Goal: Task Accomplishment & Management: Complete application form

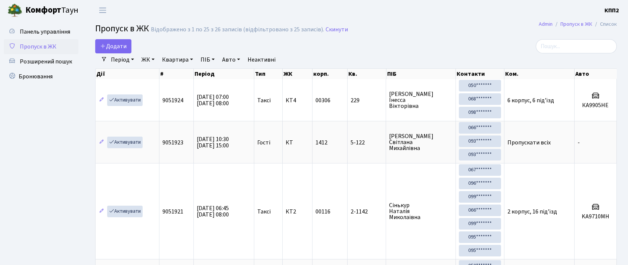
select select "25"
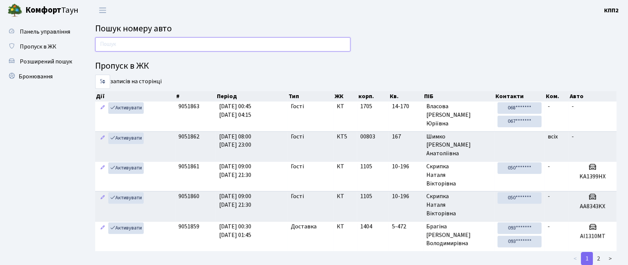
click at [130, 45] on input "text" at bounding box center [222, 44] width 255 height 14
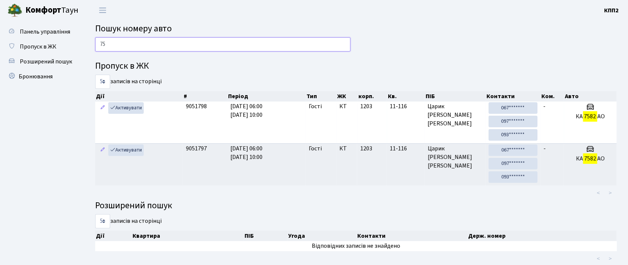
type input "7"
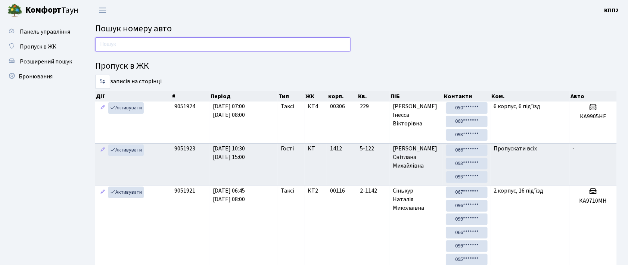
click at [149, 45] on input "text" at bounding box center [222, 44] width 255 height 14
click at [223, 42] on input "text" at bounding box center [222, 44] width 255 height 14
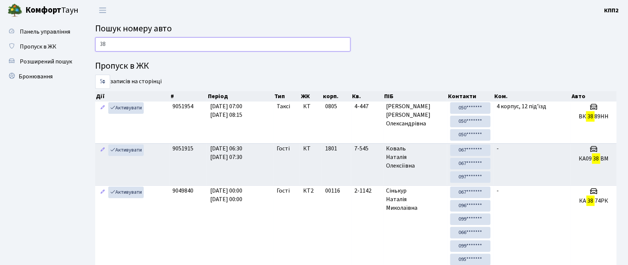
type input "3"
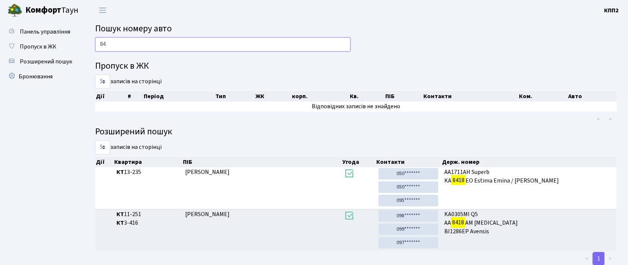
type input "8"
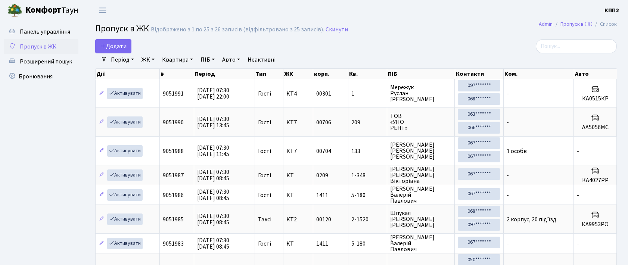
select select "25"
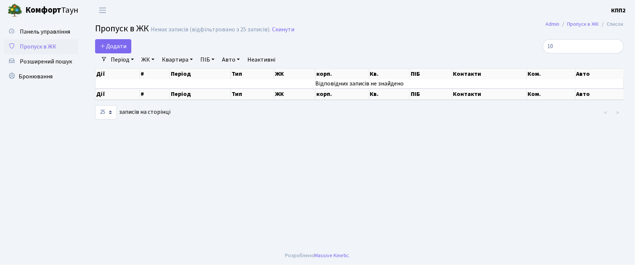
type input "1"
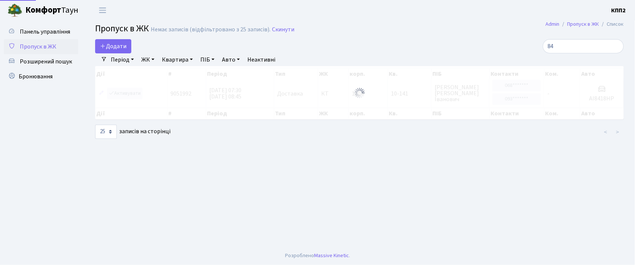
type input "8"
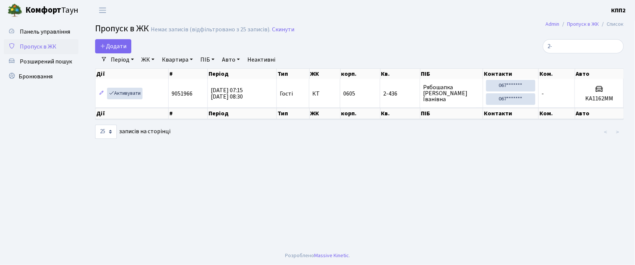
type input "2"
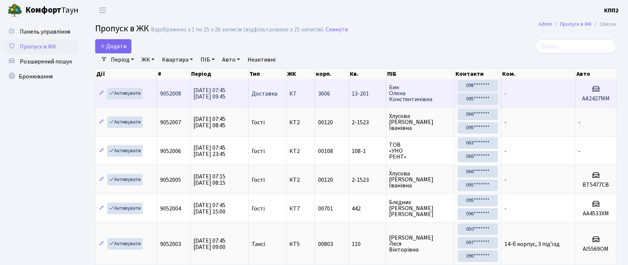
drag, startPoint x: 329, startPoint y: 44, endPoint x: 413, endPoint y: 81, distance: 91.8
click at [329, 43] on div "Додати" at bounding box center [267, 46] width 344 height 14
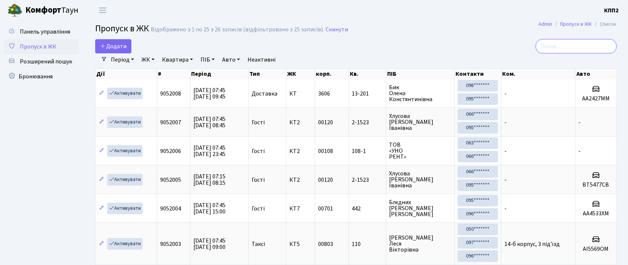
click at [554, 49] on input "search" at bounding box center [576, 46] width 81 height 14
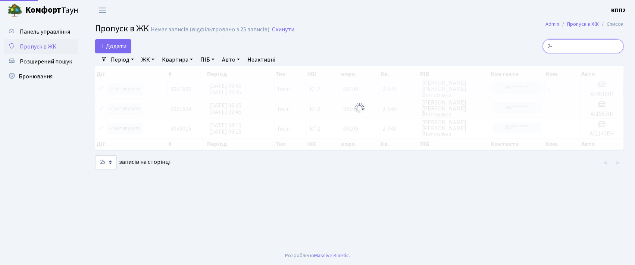
type input "2"
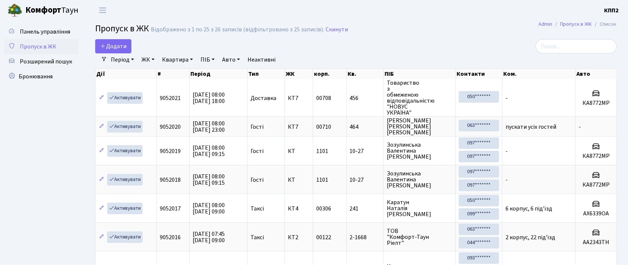
click at [385, 52] on div "Додати" at bounding box center [267, 46] width 344 height 14
click at [568, 51] on input "search" at bounding box center [576, 46] width 81 height 14
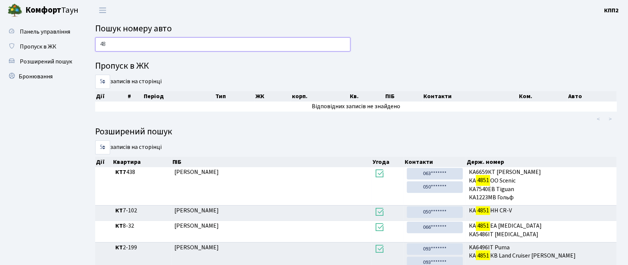
type input "4"
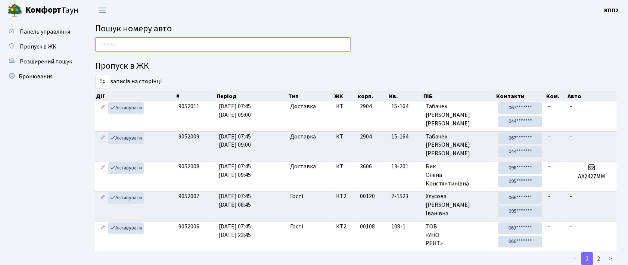
click at [106, 42] on input "text" at bounding box center [222, 44] width 255 height 14
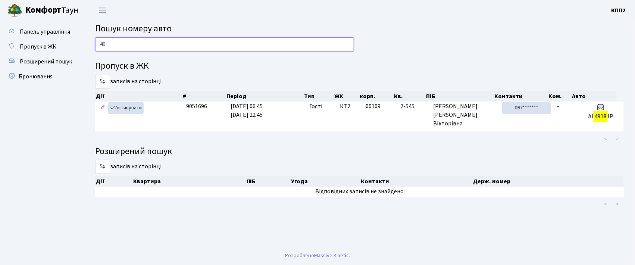
type input "4"
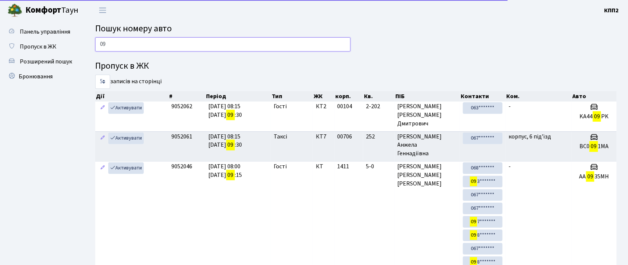
type input "0"
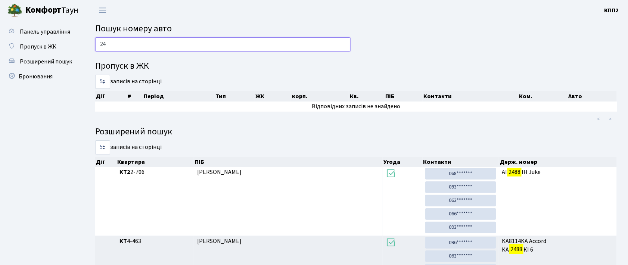
type input "2"
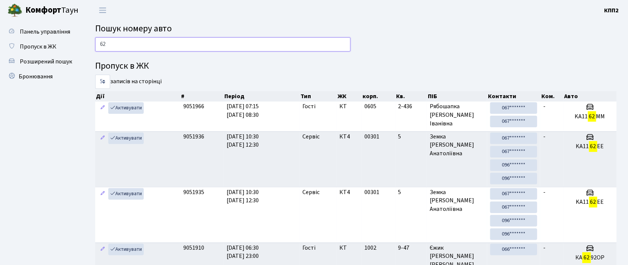
type input "6"
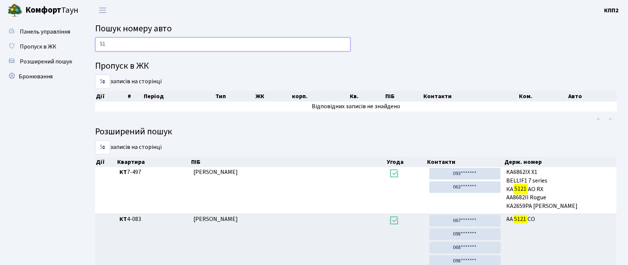
type input "5"
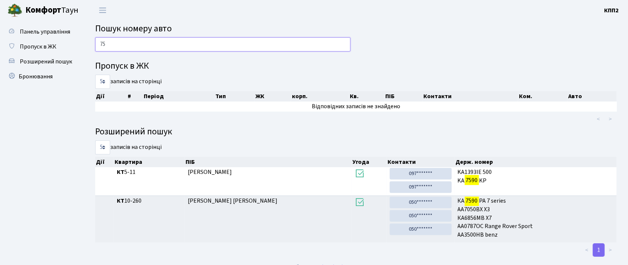
type input "7"
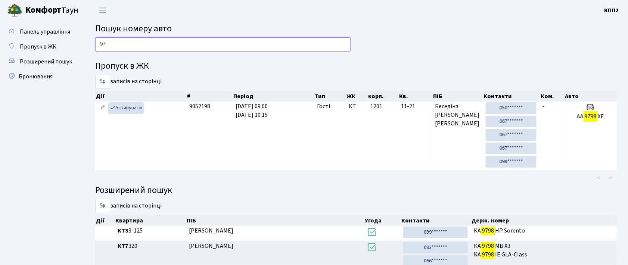
type input "9"
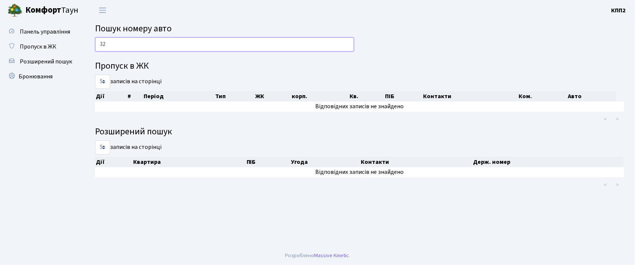
type input "3"
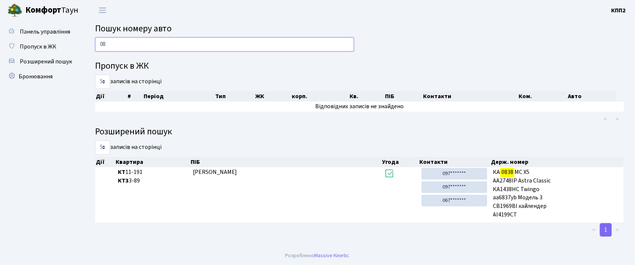
type input "0"
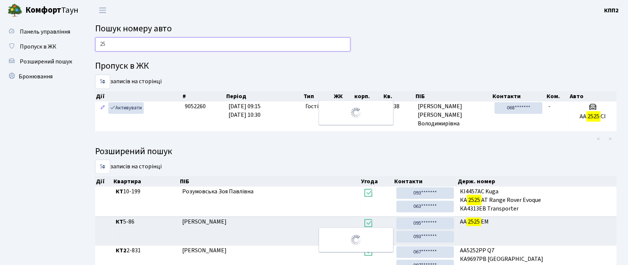
type input "2"
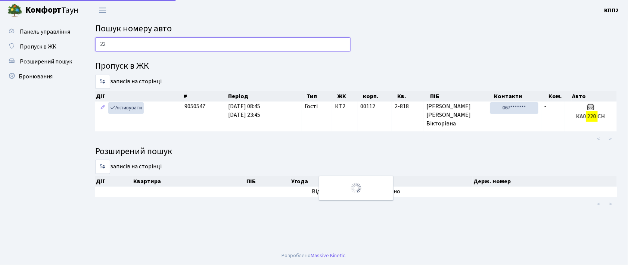
type input "2"
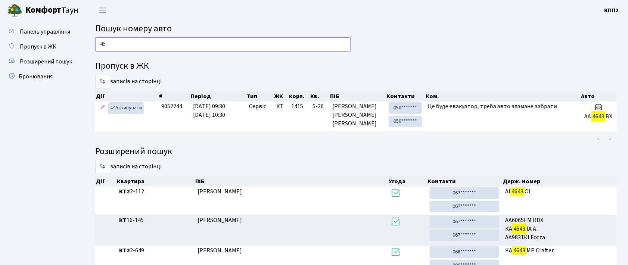
type input "4"
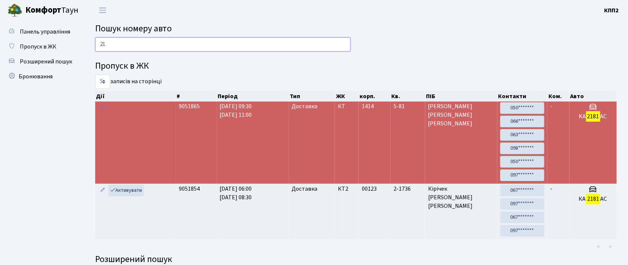
type input "2"
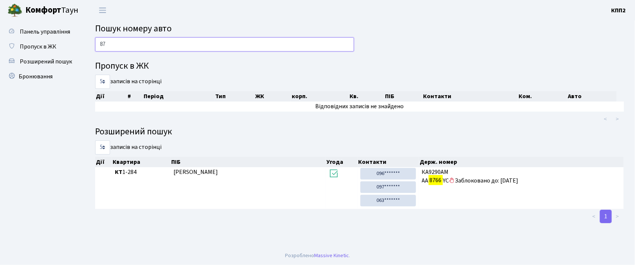
type input "8"
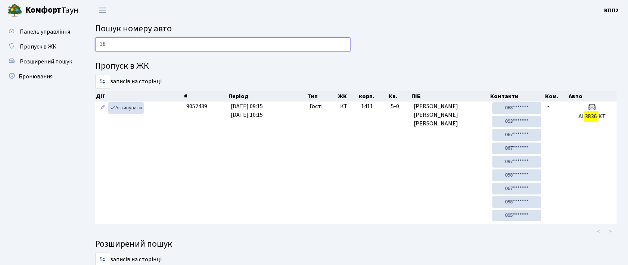
type input "3"
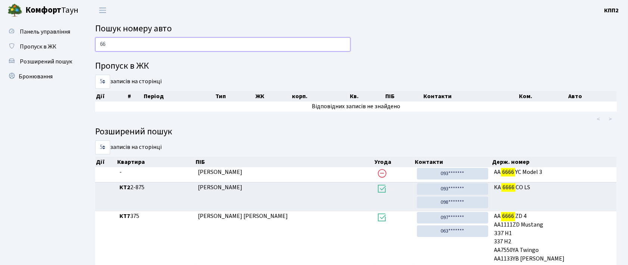
type input "6"
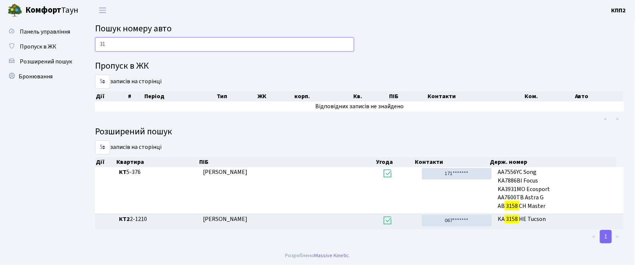
type input "3"
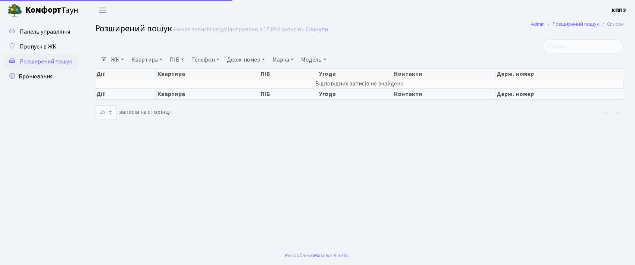
select select "25"
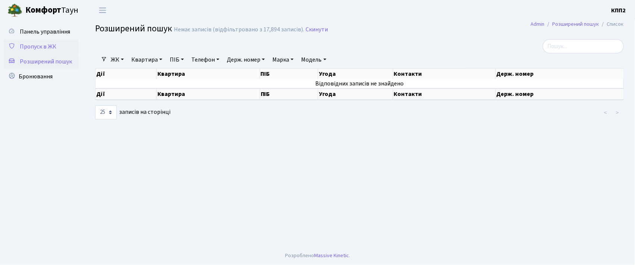
click at [43, 50] on span "Пропуск в ЖК" at bounding box center [38, 47] width 37 height 8
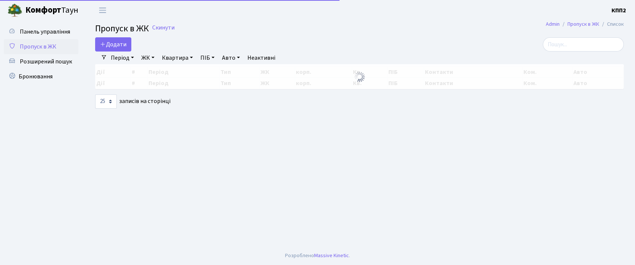
select select "25"
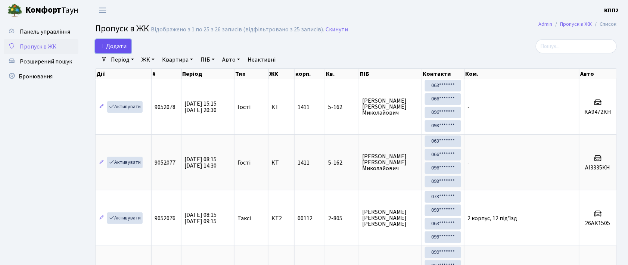
click at [109, 47] on span "Додати" at bounding box center [113, 46] width 27 height 8
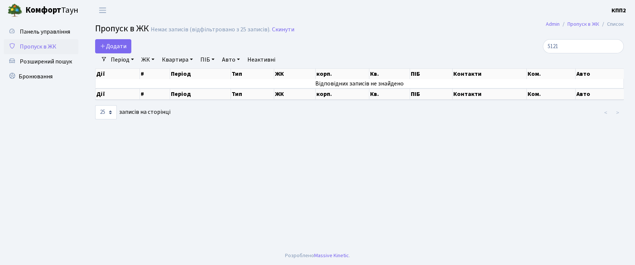
select select "25"
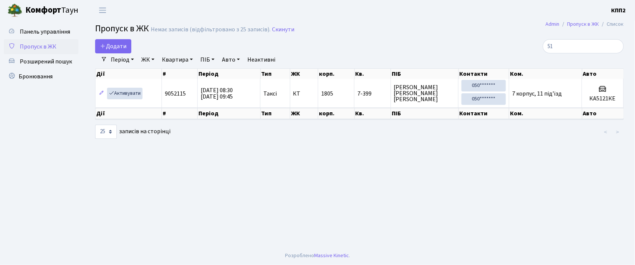
type input "5"
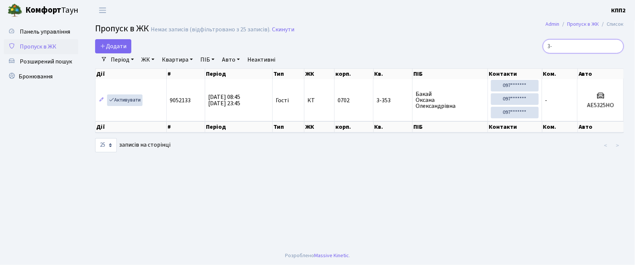
type input "3"
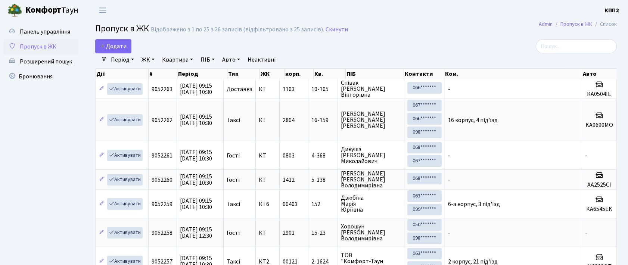
select select "25"
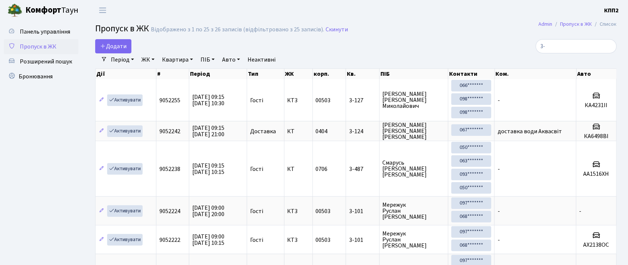
type input "3"
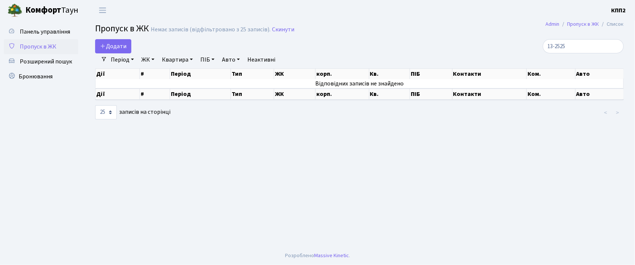
type input "13-2525"
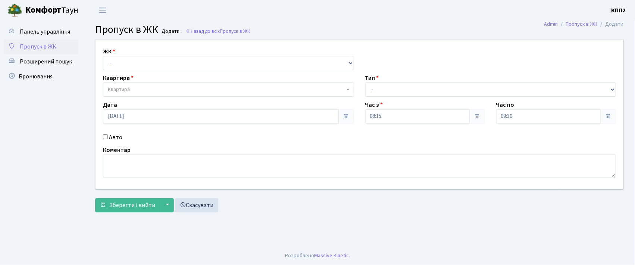
click at [105, 136] on input "Авто" at bounding box center [105, 136] width 5 height 5
checkbox input "true"
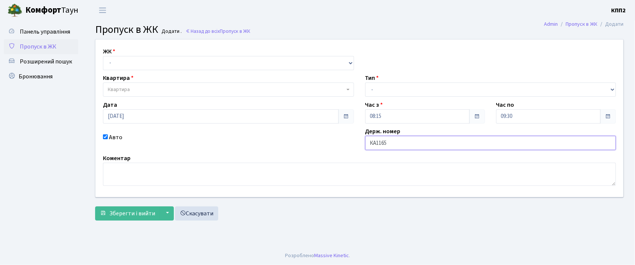
type input "КА1165ЕХ"
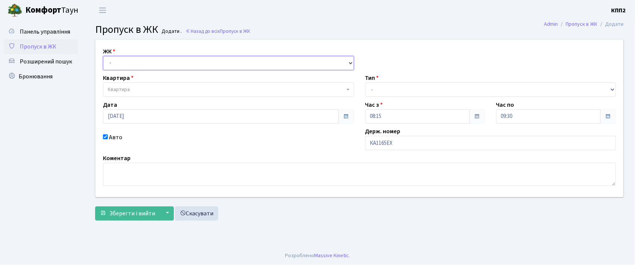
click at [139, 66] on select "- КТ, вул. Регенераторна, 4 КТ2, просп. Соборності, 17 КТ3, вул. Березнева, 16 …" at bounding box center [228, 63] width 251 height 14
select select "271"
click at [103, 56] on select "- КТ, вул. Регенераторна, 4 КТ2, просп. Соборності, 17 КТ3, вул. Березнева, 16 …" at bounding box center [228, 63] width 251 height 14
select select
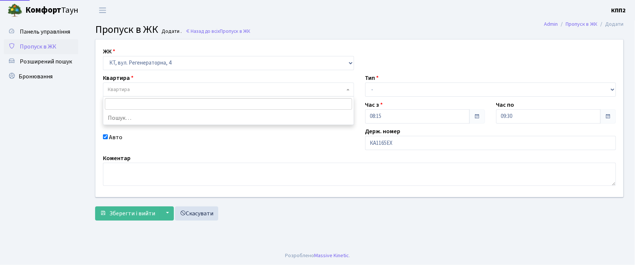
click at [140, 86] on span "Квартира" at bounding box center [226, 89] width 237 height 7
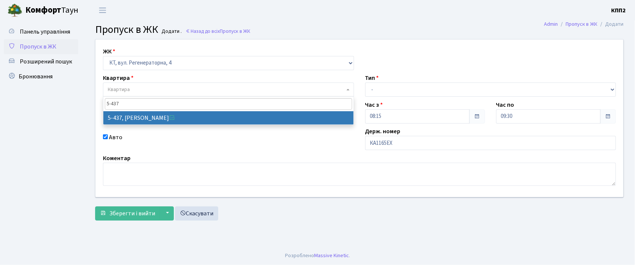
type input "5-437"
select select "2126"
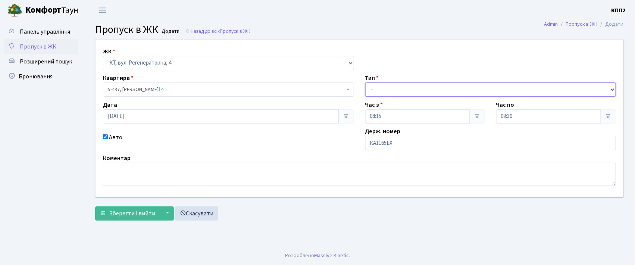
click at [380, 86] on select "- Доставка Таксі Гості Сервіс" at bounding box center [491, 90] width 251 height 14
select select "2"
click at [366, 83] on select "- Доставка Таксі Гості Сервіс" at bounding box center [491, 90] width 251 height 14
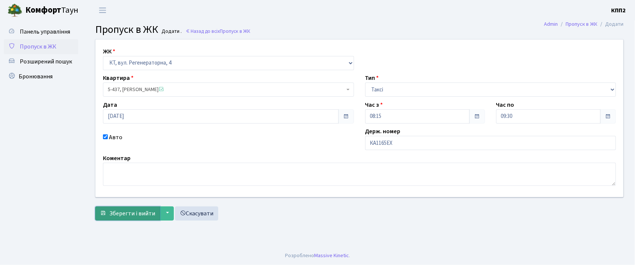
click at [130, 211] on span "Зберегти і вийти" at bounding box center [132, 213] width 46 height 8
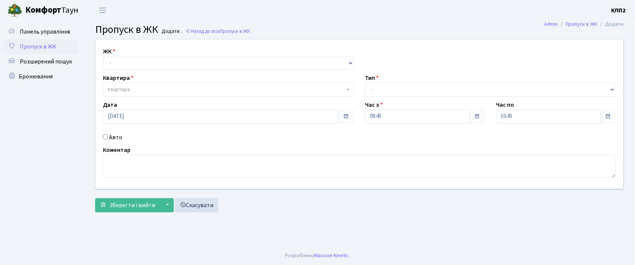
click at [105, 139] on input "Авто" at bounding box center [105, 136] width 5 height 5
checkbox input "true"
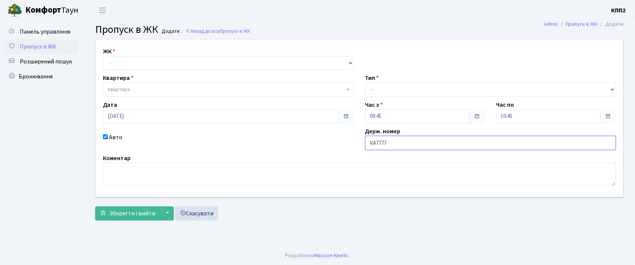
type input "КА7777РХ"
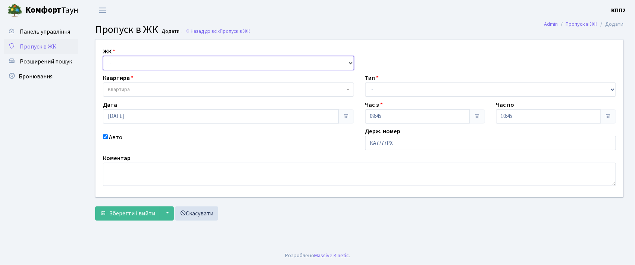
click at [119, 60] on select "- КТ, вул. Регенераторна, 4 КТ2, просп. [STREET_ADDRESS] [STREET_ADDRESS] [PERS…" at bounding box center [228, 63] width 251 height 14
select select "271"
click at [103, 56] on select "- КТ, вул. Регенераторна, 4 КТ2, просп. [STREET_ADDRESS] [STREET_ADDRESS] [PERS…" at bounding box center [228, 63] width 251 height 14
select select
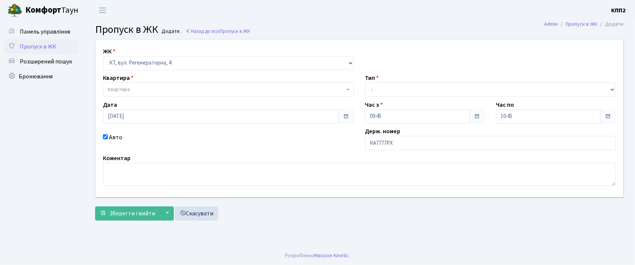
click at [132, 89] on span "Квартира" at bounding box center [226, 89] width 237 height 7
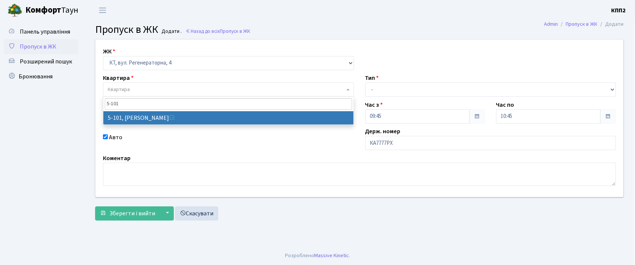
type input "5-101"
select select "2423"
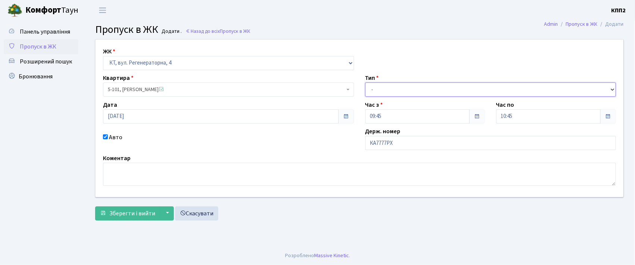
click at [386, 90] on select "- Доставка Таксі Гості Сервіс" at bounding box center [491, 90] width 251 height 14
select select "2"
click at [366, 83] on select "- Доставка Таксі Гості Сервіс" at bounding box center [491, 90] width 251 height 14
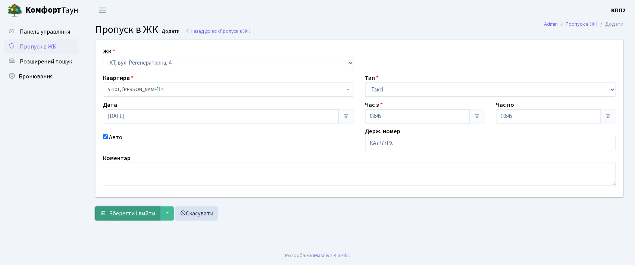
click at [138, 213] on span "Зберегти і вийти" at bounding box center [132, 213] width 46 height 8
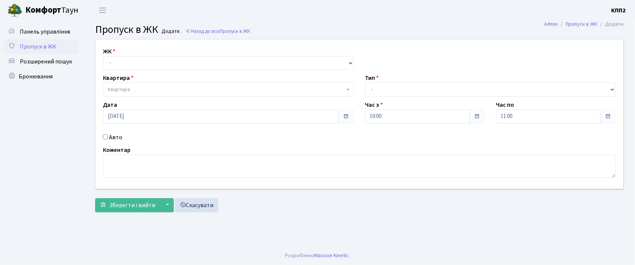
click at [105, 136] on input "Авто" at bounding box center [105, 136] width 5 height 5
checkbox input "true"
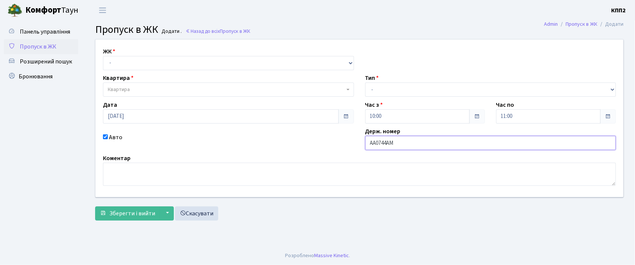
type input "АА0744АМ"
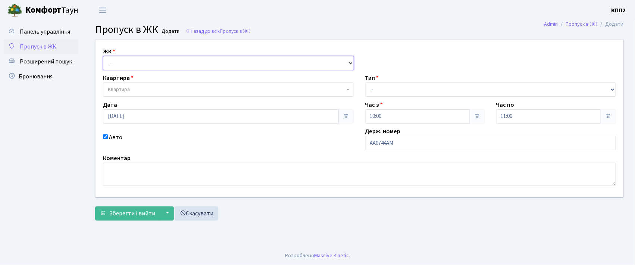
click at [109, 60] on select "- КТ, вул. Регенераторна, 4 КТ2, просп. Соборності, 17 КТ3, вул. Березнева, 16 …" at bounding box center [228, 63] width 251 height 14
select select "271"
click at [103, 56] on select "- КТ, вул. Регенераторна, 4 КТ2, просп. Соборності, 17 КТ3, вул. Березнева, 16 …" at bounding box center [228, 63] width 251 height 14
select select
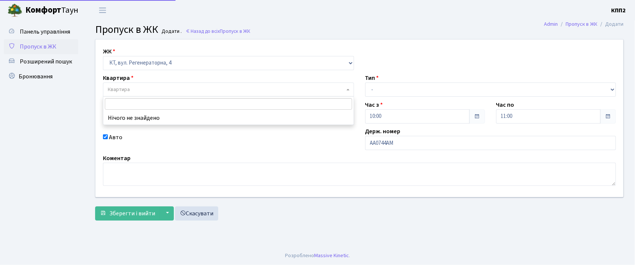
click at [120, 86] on span "Квартира" at bounding box center [119, 89] width 22 height 7
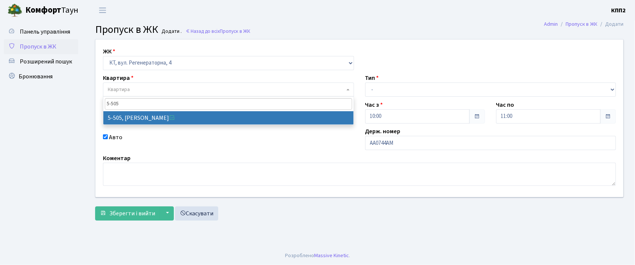
type input "5-505"
select select "2033"
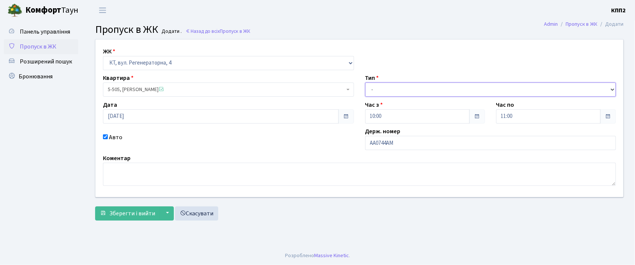
click at [396, 93] on select "- Доставка Таксі Гості Сервіс" at bounding box center [491, 90] width 251 height 14
select select "2"
click at [366, 83] on select "- Доставка Таксі Гості Сервіс" at bounding box center [491, 90] width 251 height 14
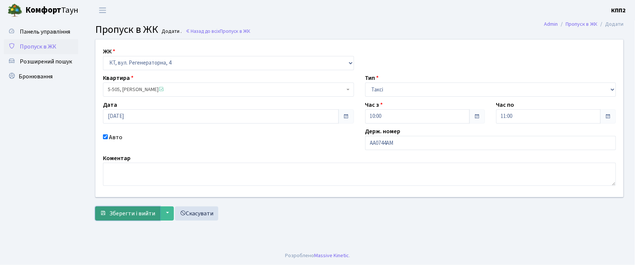
click at [133, 215] on span "Зберегти і вийти" at bounding box center [132, 213] width 46 height 8
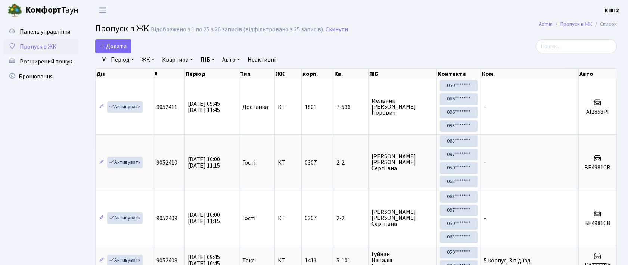
select select "25"
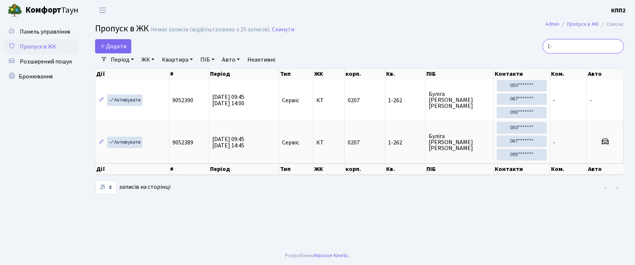
type input "1"
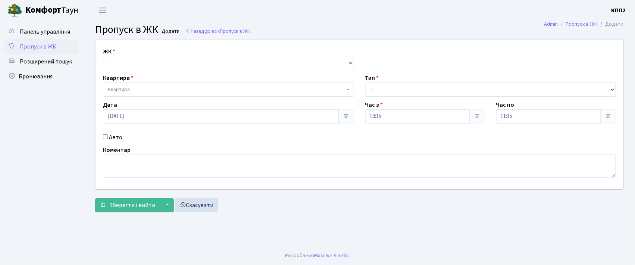
click at [106, 139] on input "Авто" at bounding box center [105, 136] width 5 height 5
checkbox input "true"
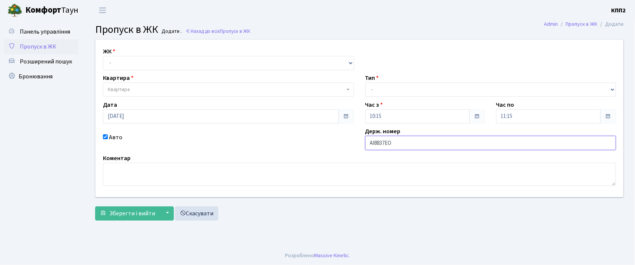
type input "АІ8837ЕО"
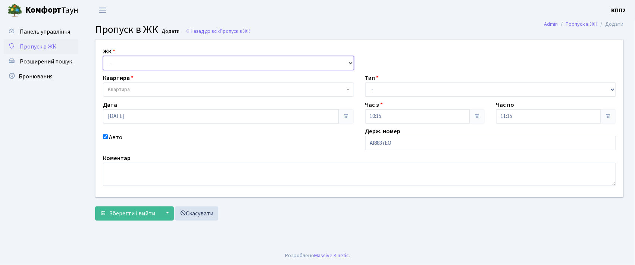
click at [113, 63] on select "- КТ, вул. Регенераторна, 4 КТ2, просп. [STREET_ADDRESS] [STREET_ADDRESS] [PERS…" at bounding box center [228, 63] width 251 height 14
select select "271"
click at [103, 56] on select "- КТ, вул. Регенераторна, 4 КТ2, просп. [STREET_ADDRESS] [STREET_ADDRESS] [PERS…" at bounding box center [228, 63] width 251 height 14
select select
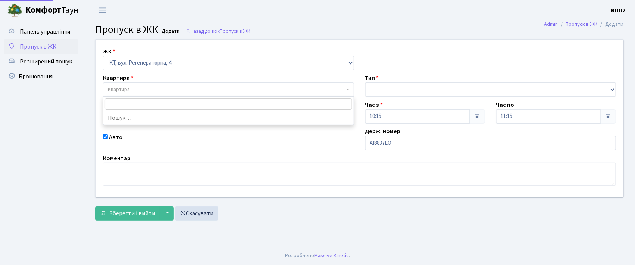
click at [131, 93] on span "Квартира" at bounding box center [226, 89] width 237 height 7
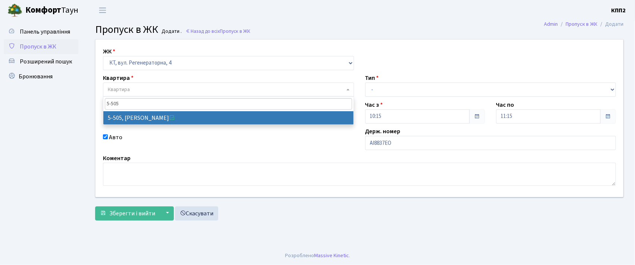
type input "5-505"
select select "2033"
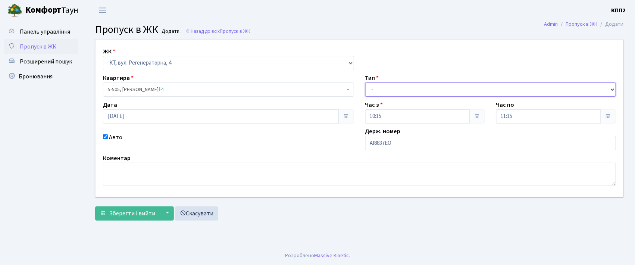
click at [419, 91] on select "- Доставка Таксі Гості Сервіс" at bounding box center [491, 90] width 251 height 14
select select "2"
click at [366, 83] on select "- Доставка Таксі Гості Сервіс" at bounding box center [491, 90] width 251 height 14
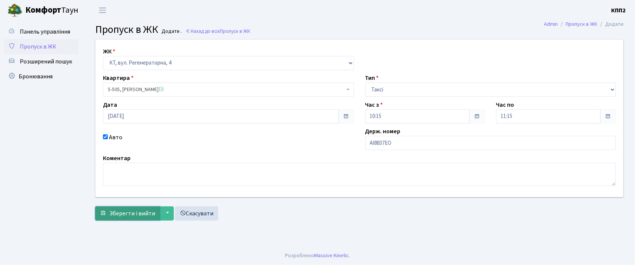
click at [134, 218] on button "Зберегти і вийти" at bounding box center [127, 213] width 65 height 14
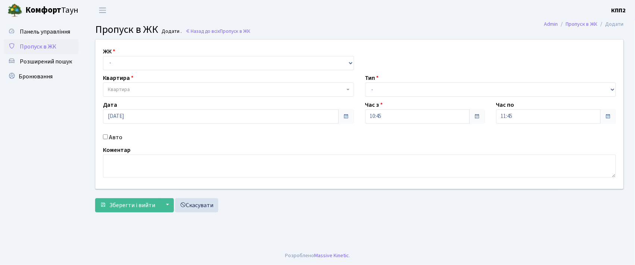
click at [104, 136] on input "Авто" at bounding box center [105, 136] width 5 height 5
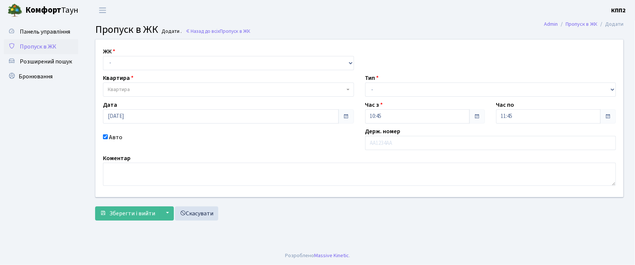
click at [105, 136] on input "Авто" at bounding box center [105, 136] width 5 height 5
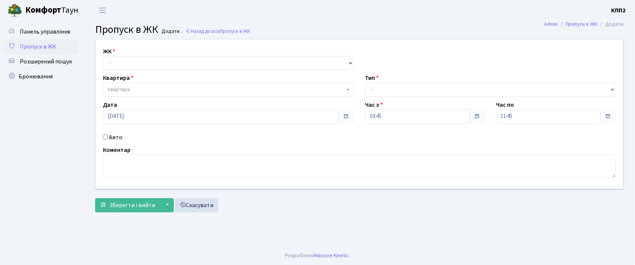
click at [104, 138] on input "Авто" at bounding box center [105, 136] width 5 height 5
checkbox input "true"
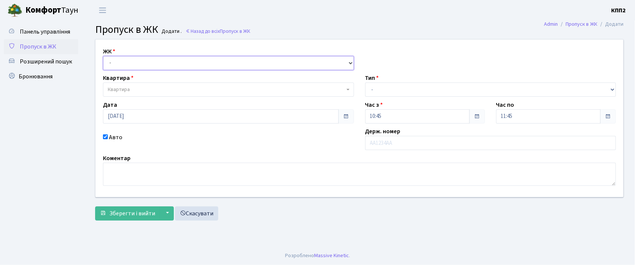
click at [116, 64] on select "- КТ, вул. Регенераторна, 4 КТ2, просп. [STREET_ADDRESS] [STREET_ADDRESS] [PERS…" at bounding box center [228, 63] width 251 height 14
select select "271"
click at [103, 56] on select "- КТ, вул. Регенераторна, 4 КТ2, просп. [STREET_ADDRESS] [STREET_ADDRESS] [PERS…" at bounding box center [228, 63] width 251 height 14
select select
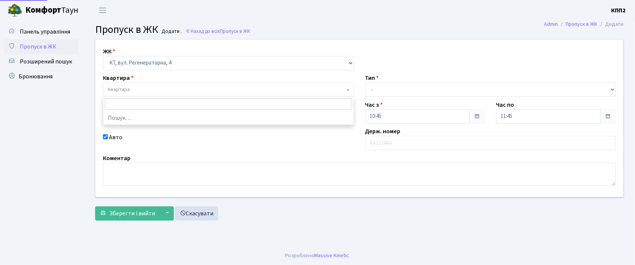
click at [119, 85] on span "Квартира" at bounding box center [228, 90] width 251 height 14
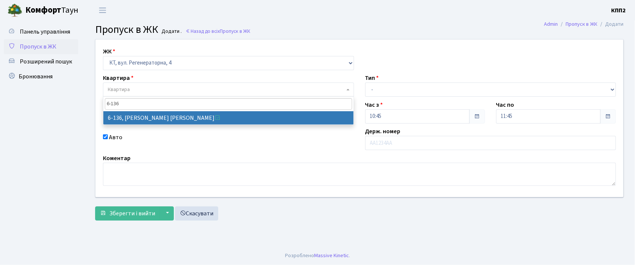
type input "6-136"
select select "5272"
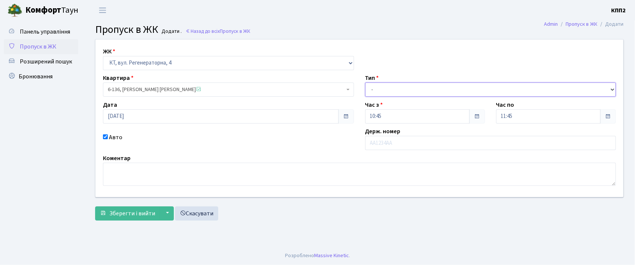
click at [385, 91] on select "- Доставка Таксі Гості Сервіс" at bounding box center [491, 90] width 251 height 14
select select "1"
click at [366, 83] on select "- Доставка Таксі Гості Сервіс" at bounding box center [491, 90] width 251 height 14
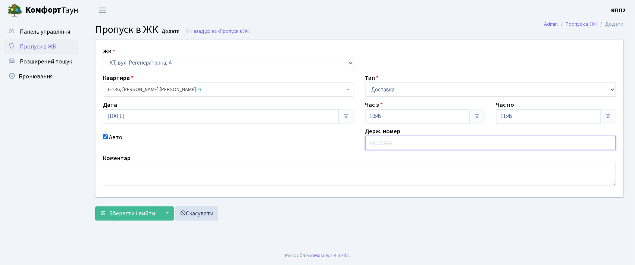
click at [378, 142] on input "text" at bounding box center [491, 143] width 251 height 14
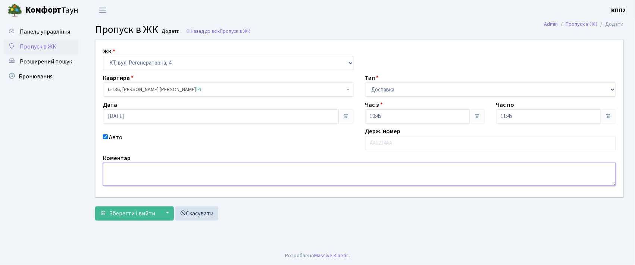
click at [123, 175] on textarea at bounding box center [359, 174] width 513 height 23
type textarea "Д"
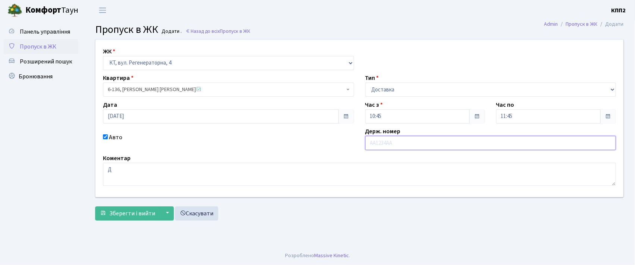
drag, startPoint x: 407, startPoint y: 144, endPoint x: 372, endPoint y: 161, distance: 38.7
click at [405, 145] on input "text" at bounding box center [491, 143] width 251 height 14
type input "АІ3055КН"
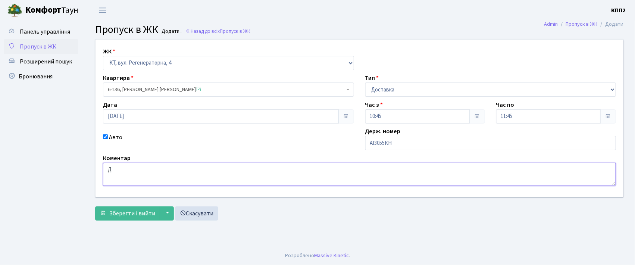
click at [123, 177] on textarea "Д" at bounding box center [359, 174] width 513 height 23
type textarea "ДОСТАВКА ВОДИ"
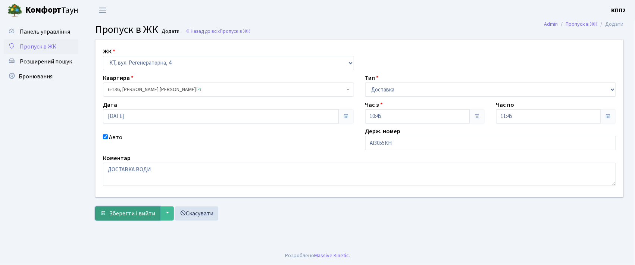
click at [130, 217] on span "Зберегти і вийти" at bounding box center [132, 213] width 46 height 8
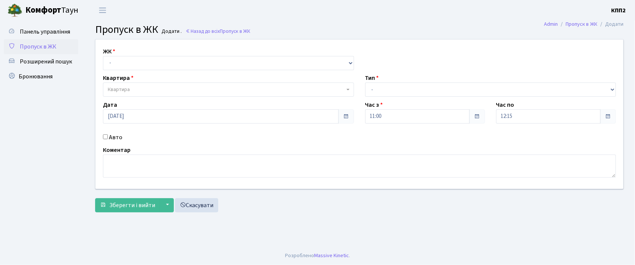
click at [103, 135] on input "Авто" at bounding box center [105, 136] width 5 height 5
checkbox input "true"
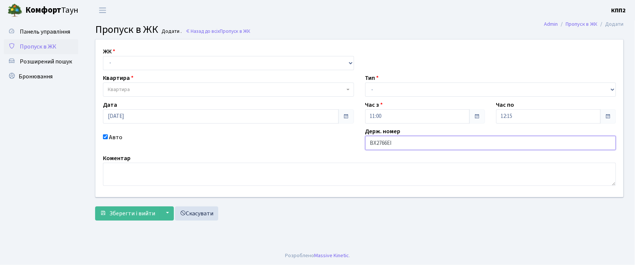
type input "ВХ2766ЕІ"
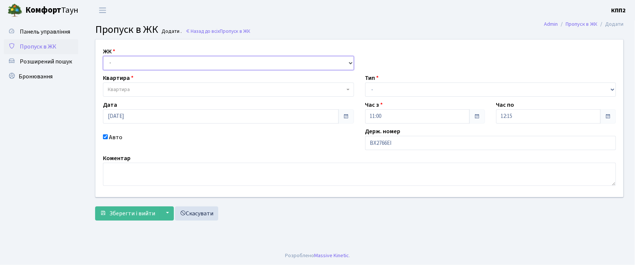
click at [120, 58] on select "- КТ, вул. Регенераторна, 4 КТ2, просп. Соборності, 17 КТ3, вул. Березнева, 16 …" at bounding box center [228, 63] width 251 height 14
select select "296"
click at [103, 56] on select "- КТ, вул. Регенераторна, 4 КТ2, просп. [STREET_ADDRESS] [STREET_ADDRESS] [PERS…" at bounding box center [228, 63] width 251 height 14
select select
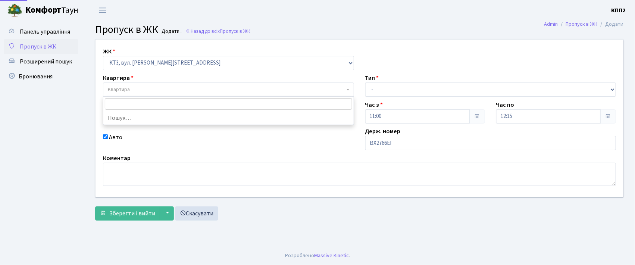
click at [117, 90] on span "Квартира" at bounding box center [119, 89] width 22 height 7
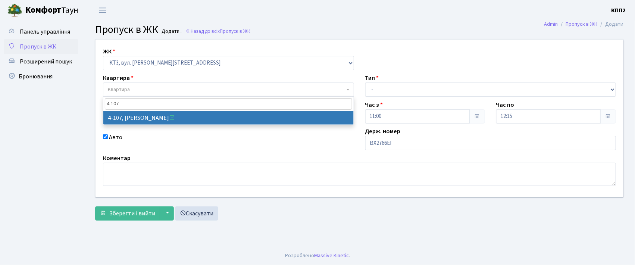
type input "4-107"
select select "16566"
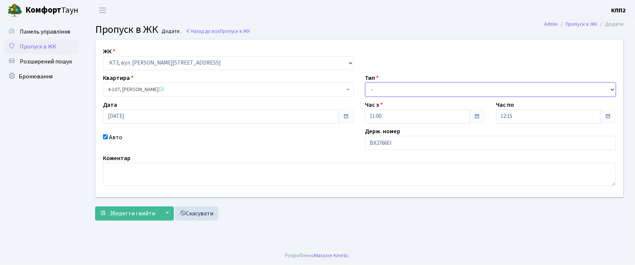
click at [373, 93] on select "- Доставка Таксі Гості Сервіс" at bounding box center [491, 90] width 251 height 14
select select "2"
click at [366, 83] on select "- Доставка Таксі Гості Сервіс" at bounding box center [491, 90] width 251 height 14
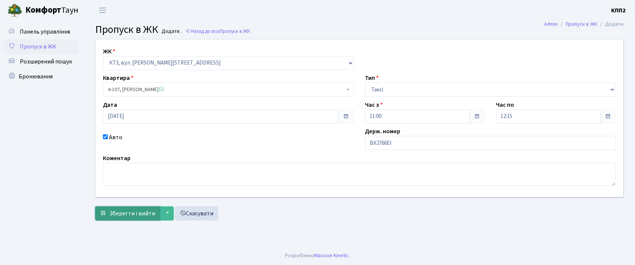
click at [143, 216] on span "Зберегти і вийти" at bounding box center [132, 213] width 46 height 8
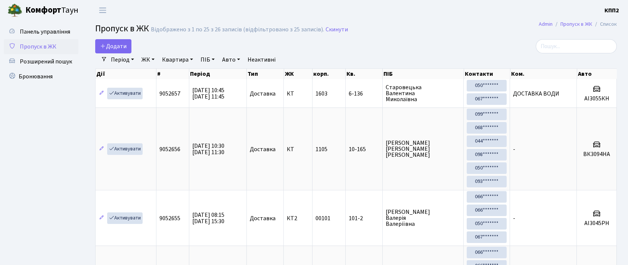
select select "25"
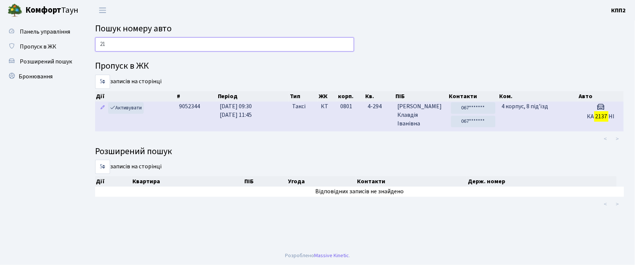
type input "2"
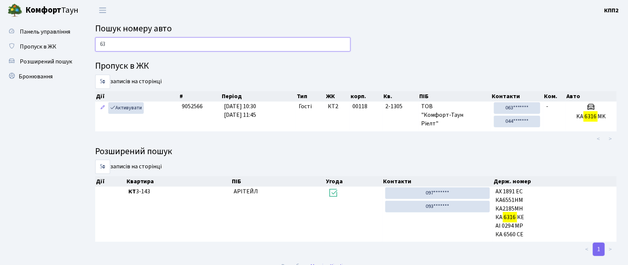
type input "6"
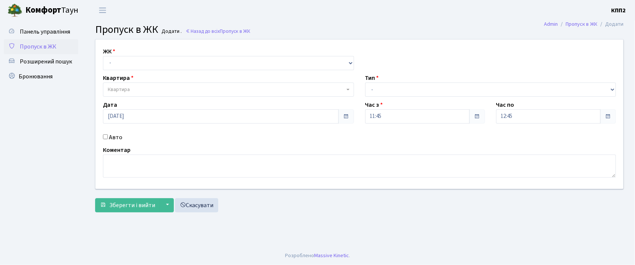
click at [105, 137] on input "Авто" at bounding box center [105, 136] width 5 height 5
checkbox input "true"
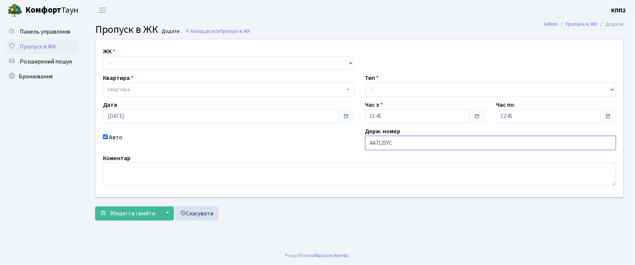
type input "АА7125YC"
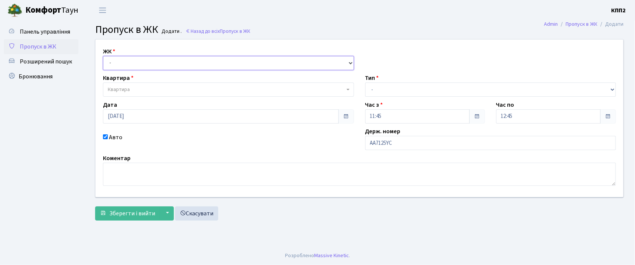
click at [121, 66] on select "- КТ, вул. Регенераторна, 4 КТ2, просп. Соборності, 17 КТ3, вул. Березнева, 16 …" at bounding box center [228, 63] width 251 height 14
select select "295"
click at [103, 56] on select "- КТ, вул. Регенераторна, 4 КТ2, просп. Соборності, 17 КТ3, вул. Березнева, 16 …" at bounding box center [228, 63] width 251 height 14
select select
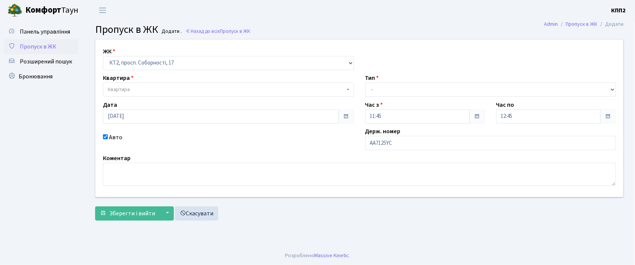
click at [120, 87] on span "Квартира" at bounding box center [119, 89] width 22 height 7
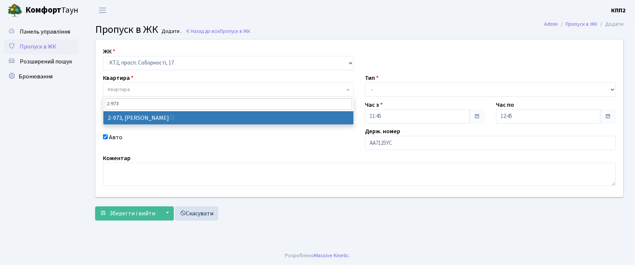
type input "2-973"
select select "12580"
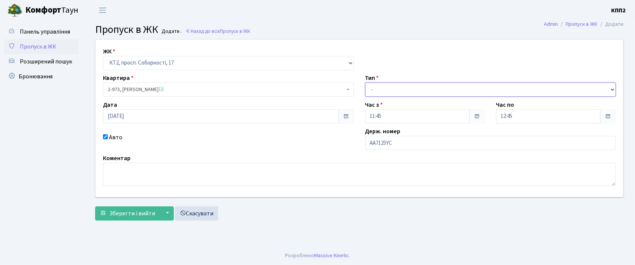
click at [380, 84] on select "- Доставка Таксі Гості Сервіс" at bounding box center [491, 90] width 251 height 14
select select "2"
click at [366, 83] on select "- Доставка Таксі Гості Сервіс" at bounding box center [491, 90] width 251 height 14
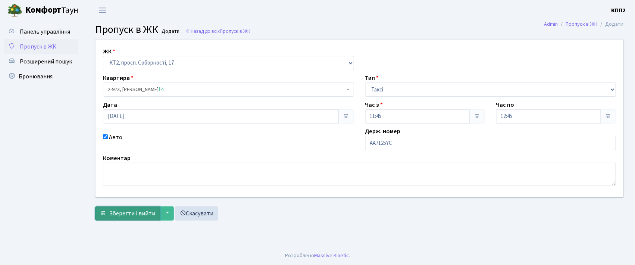
click at [137, 212] on span "Зберегти і вийти" at bounding box center [132, 213] width 46 height 8
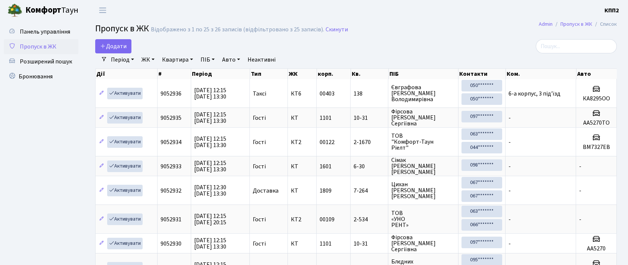
select select "25"
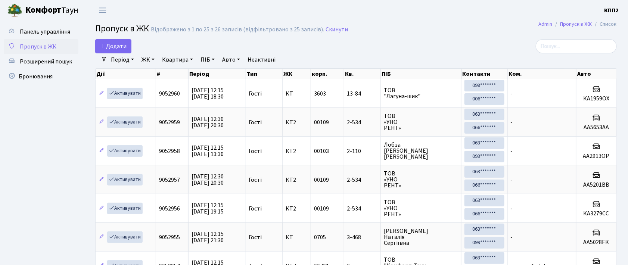
click at [576, 47] on input "search" at bounding box center [576, 46] width 81 height 14
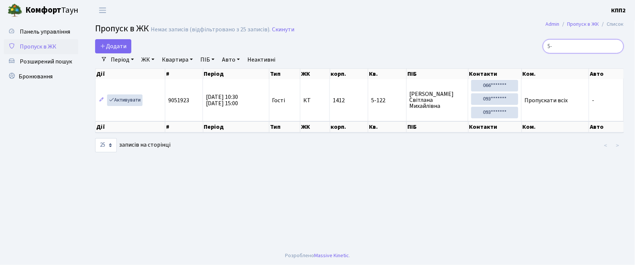
type input "5"
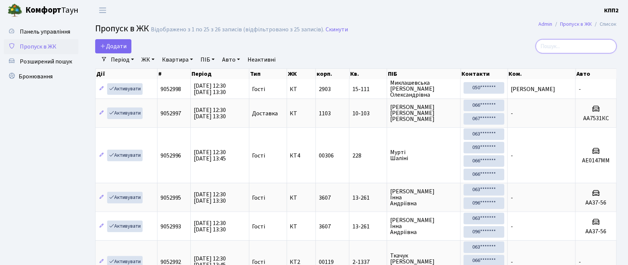
click at [586, 47] on input "search" at bounding box center [576, 46] width 81 height 14
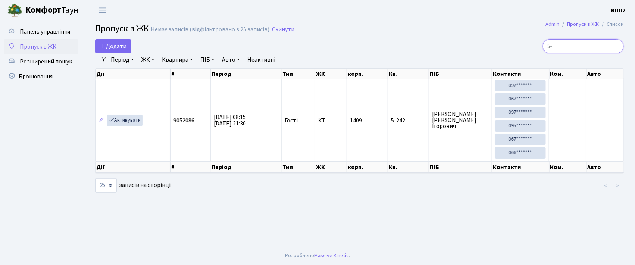
type input "5"
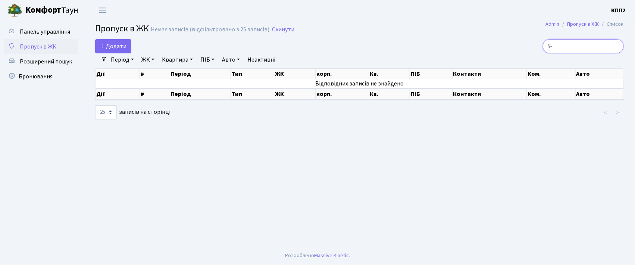
type input "5"
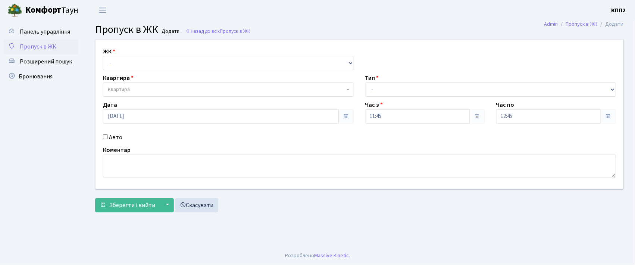
click at [105, 137] on input "Авто" at bounding box center [105, 136] width 5 height 5
checkbox input "true"
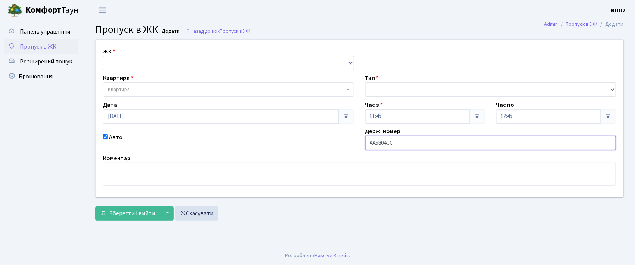
type input "АА5804СС"
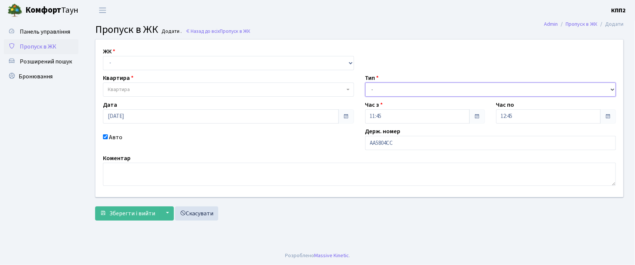
click at [381, 90] on select "- Доставка Таксі Гості Сервіс" at bounding box center [491, 90] width 251 height 14
select select "2"
click at [366, 83] on select "- Доставка Таксі Гості Сервіс" at bounding box center [491, 90] width 251 height 14
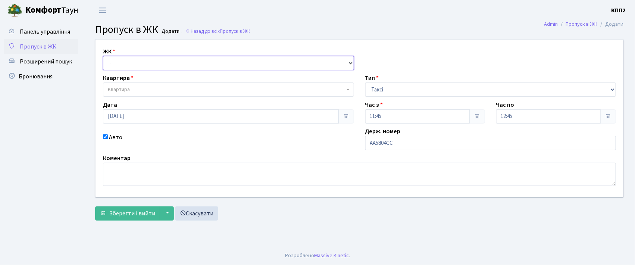
click at [133, 59] on select "- КТ, вул. Регенераторна, 4 КТ2, просп. Соборності, 17 КТ3, вул. Березнева, 16 …" at bounding box center [228, 63] width 251 height 14
select select "271"
click at [103, 56] on select "- КТ, вул. Регенераторна, 4 КТ2, просп. Соборності, 17 КТ3, вул. Березнева, 16 …" at bounding box center [228, 63] width 251 height 14
select select
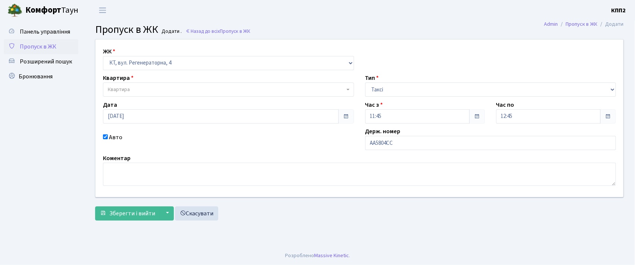
click at [132, 92] on span "Квартира" at bounding box center [226, 89] width 237 height 7
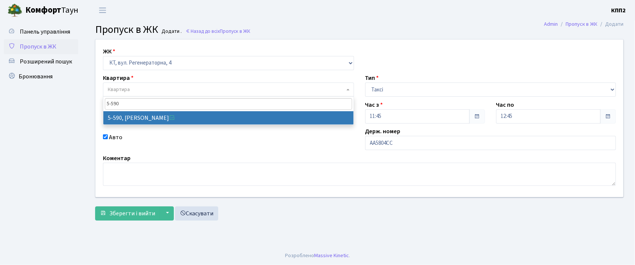
type input "5-590"
select select "1984"
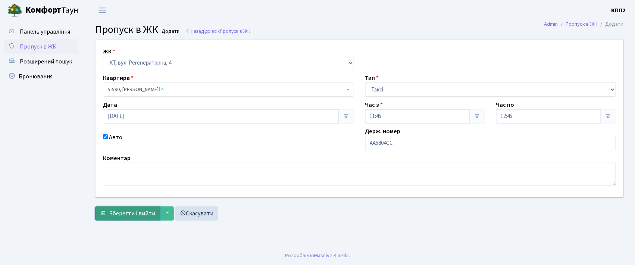
click at [130, 218] on button "Зберегти і вийти" at bounding box center [127, 213] width 65 height 14
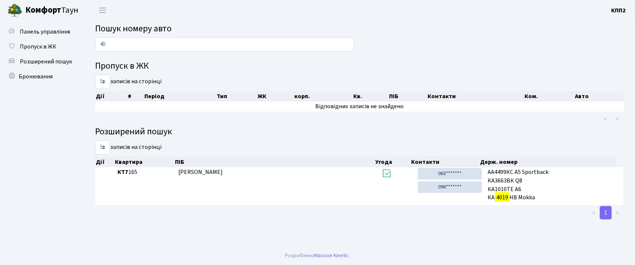
type input "4"
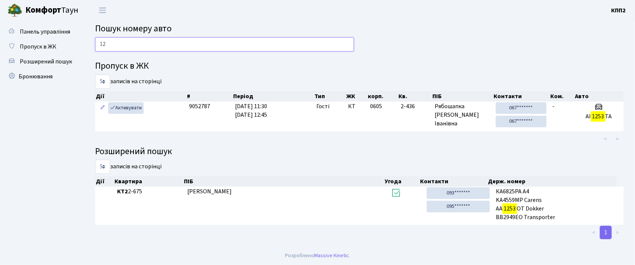
type input "1"
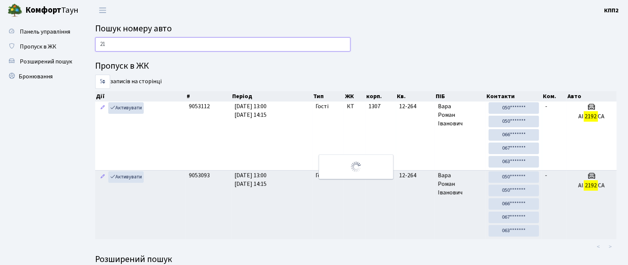
type input "2"
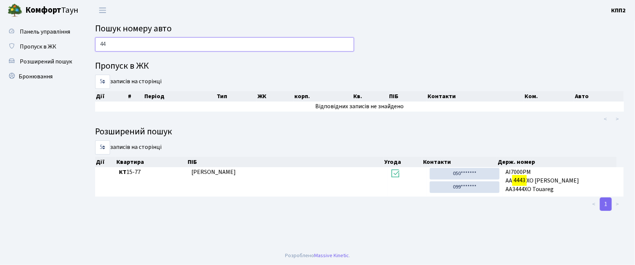
type input "4"
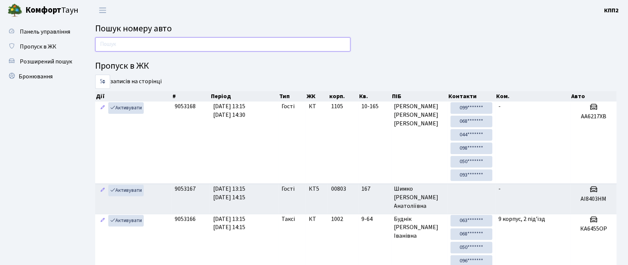
type input "6"
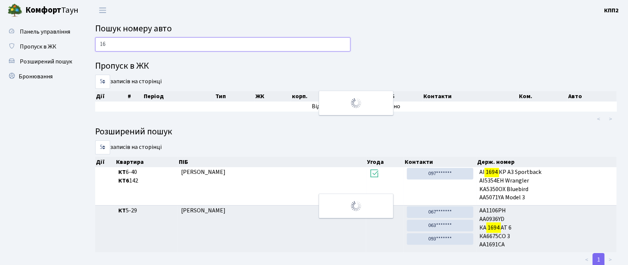
type input "1"
